Goal: Transaction & Acquisition: Purchase product/service

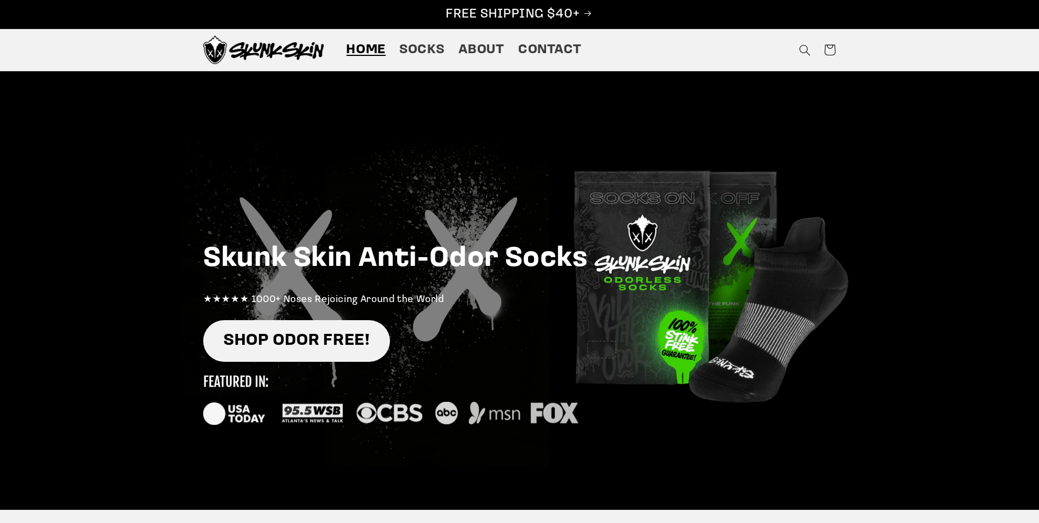
click at [315, 340] on link "SHOP ODOR FREE!" at bounding box center [296, 341] width 187 height 42
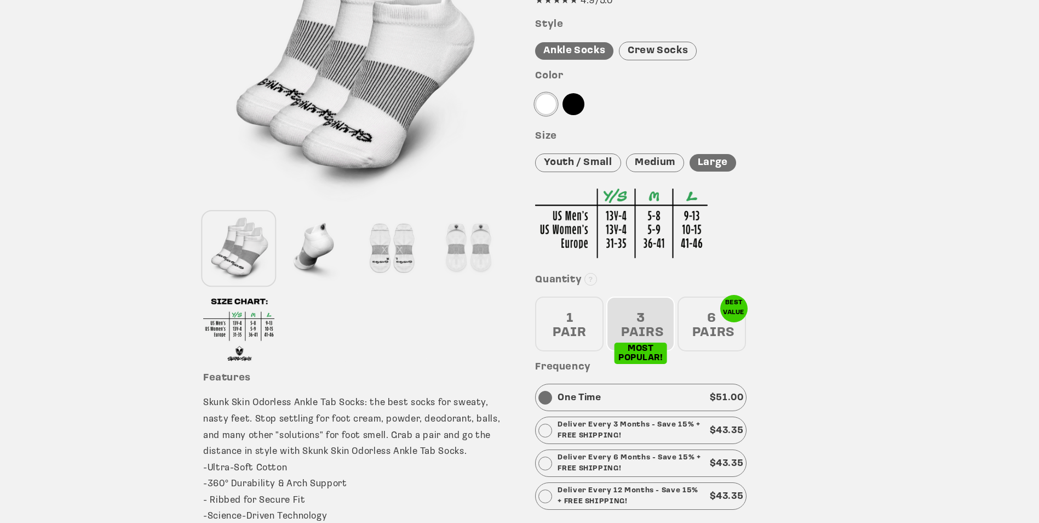
scroll to position [219, 0]
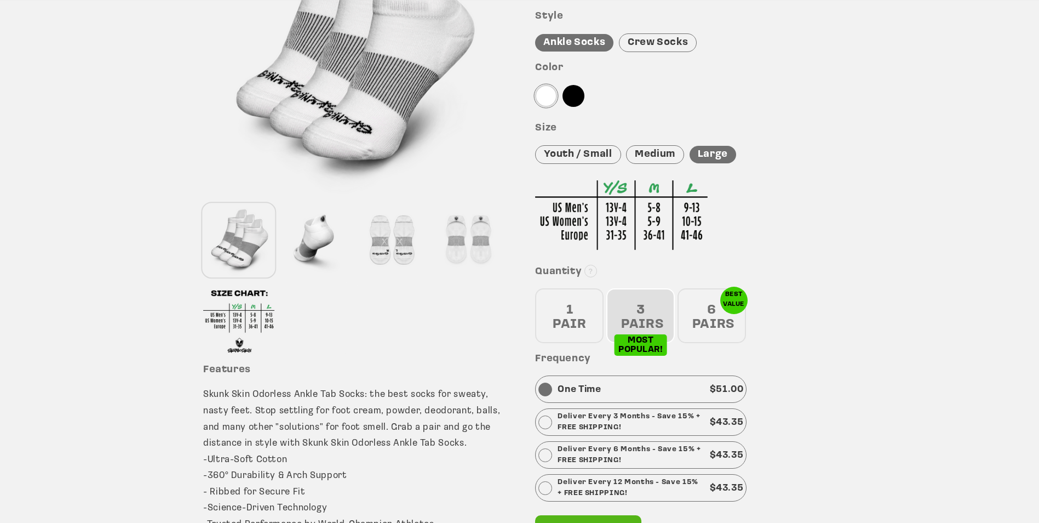
click at [721, 309] on div "6 PAIRS" at bounding box center [712, 315] width 68 height 55
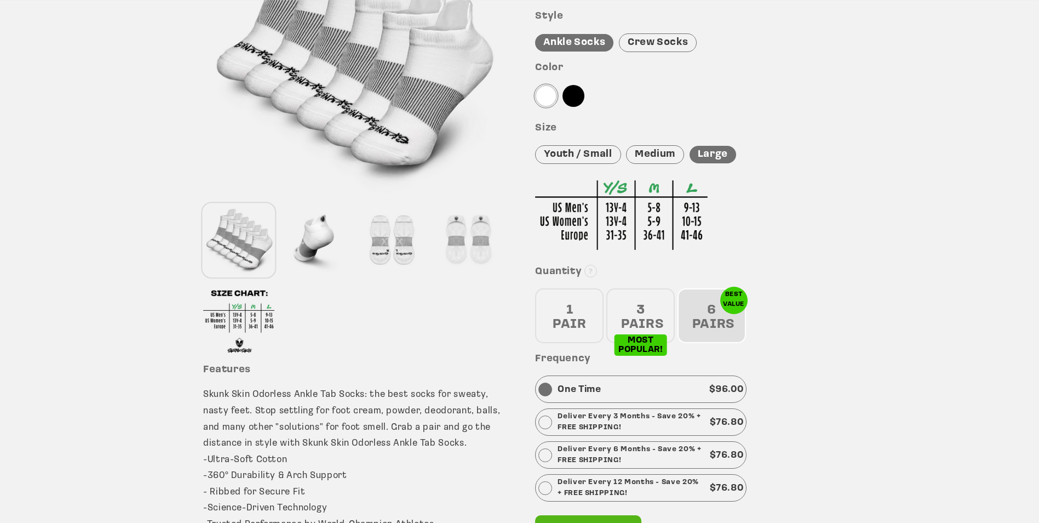
click at [581, 323] on div "1 PAIR" at bounding box center [569, 315] width 68 height 55
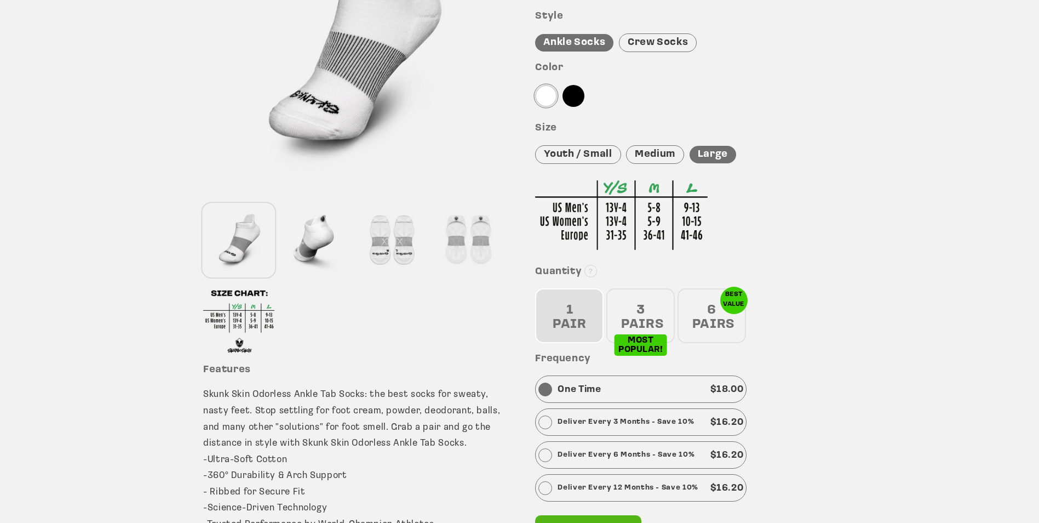
click at [616, 313] on div "3 PAIRS" at bounding box center [640, 315] width 68 height 55
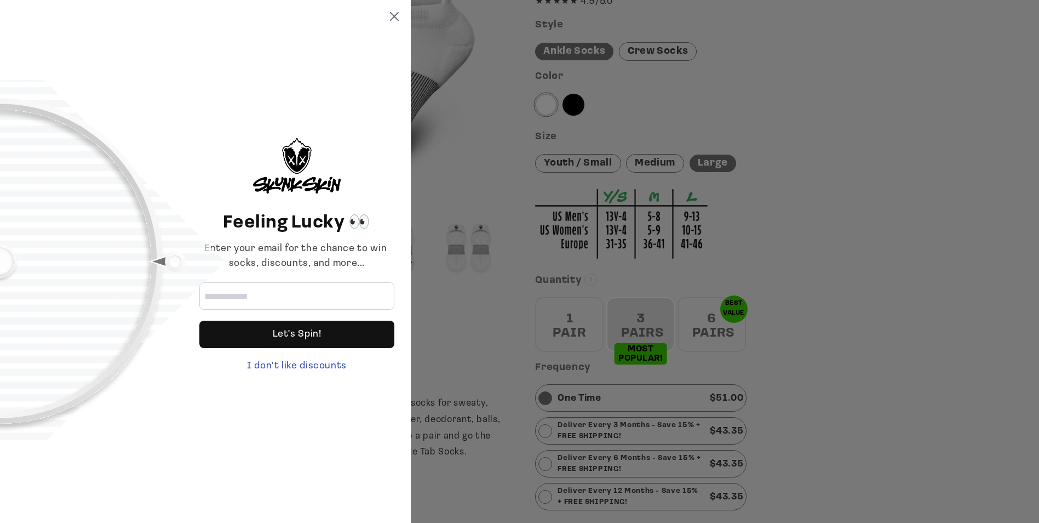
scroll to position [0, 0]
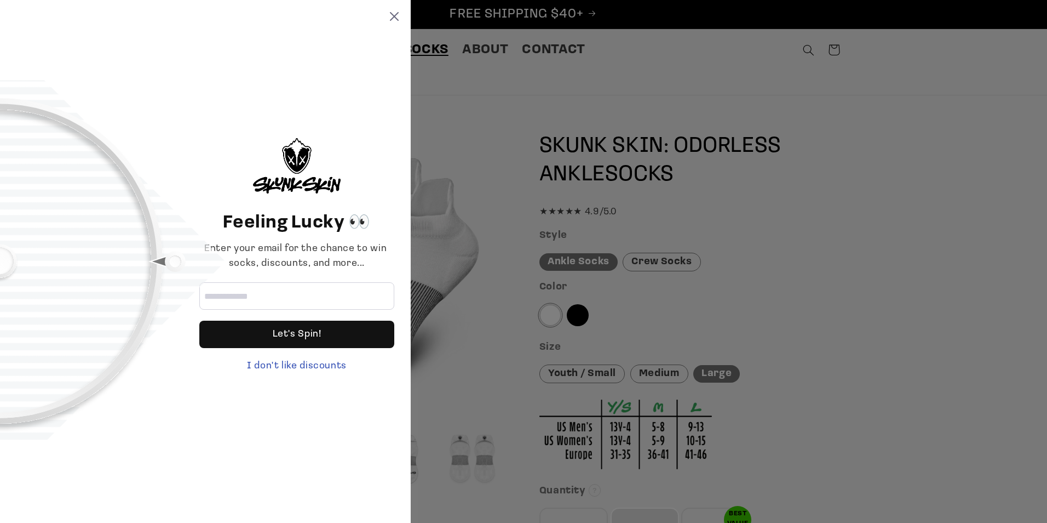
click at [439, 49] on div "Feeling Lucky 👀 Enter your email for the chance to win socks, discounts, and mo…" at bounding box center [523, 261] width 1047 height 523
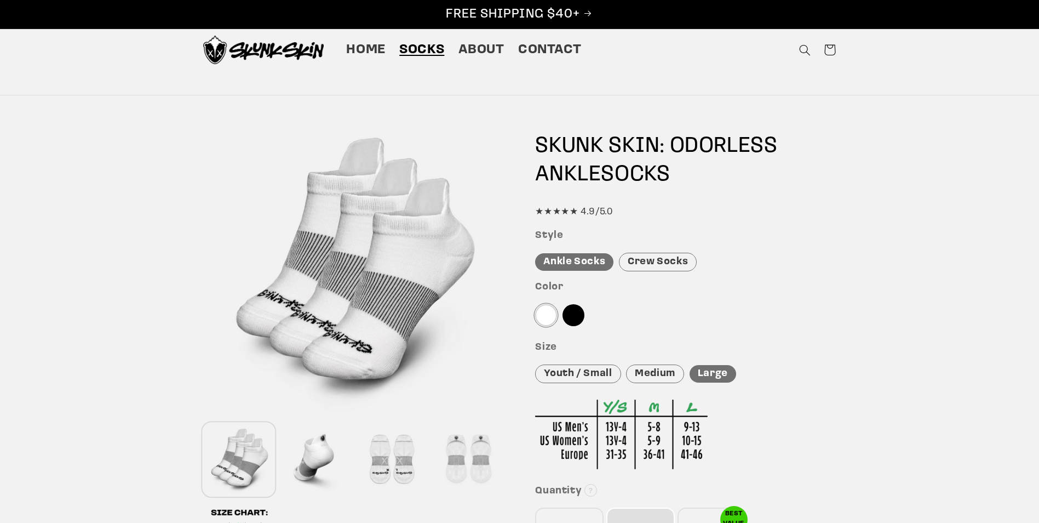
click at [415, 39] on link "Socks" at bounding box center [422, 50] width 59 height 31
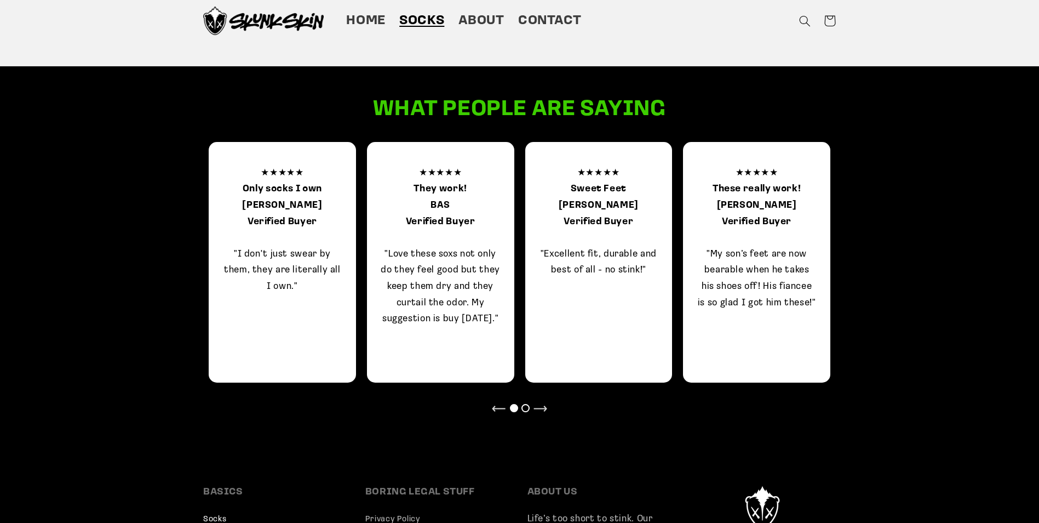
scroll to position [635, 0]
